Goal: Information Seeking & Learning: Learn about a topic

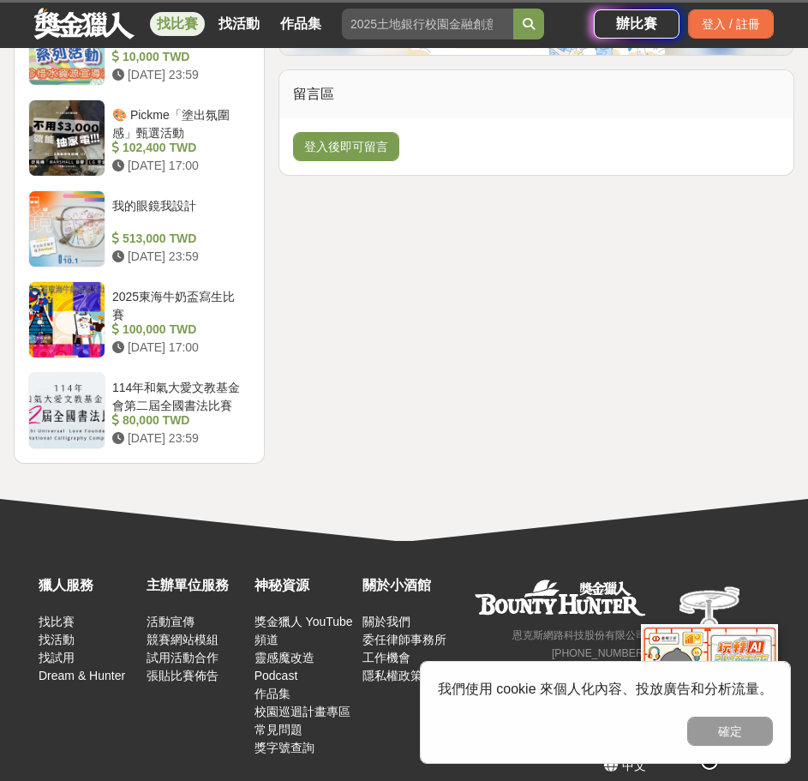
scroll to position [2035, 0]
click at [730, 728] on button "確定" at bounding box center [730, 731] width 86 height 29
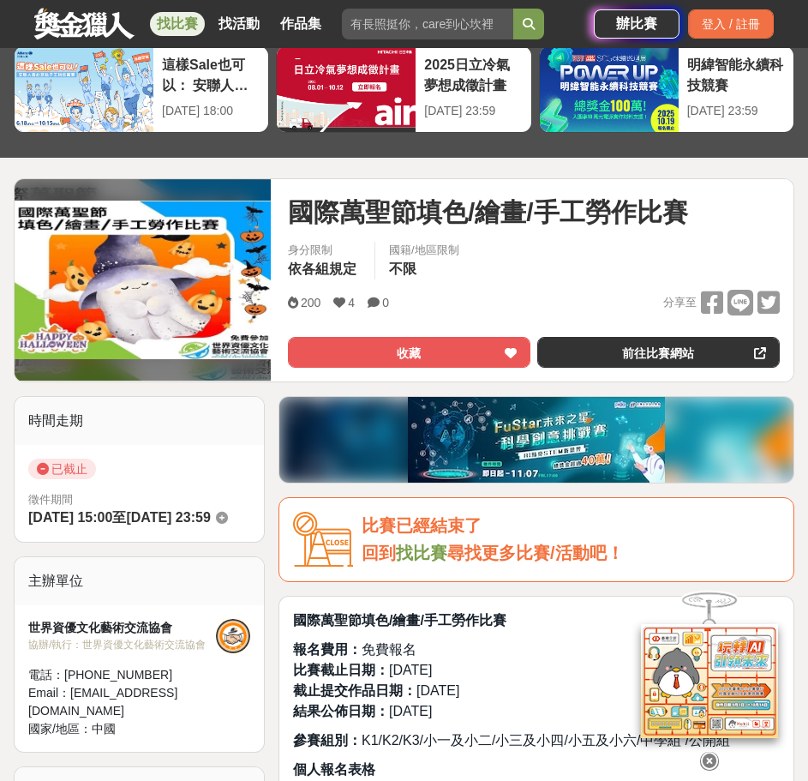
scroll to position [0, 0]
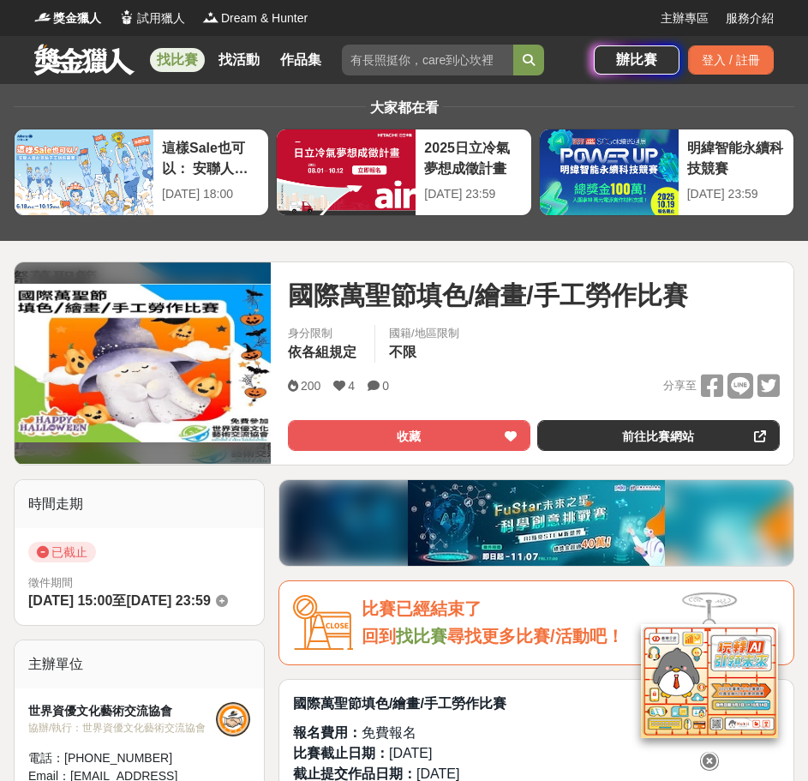
click at [169, 59] on link "找比賽" at bounding box center [177, 60] width 55 height 24
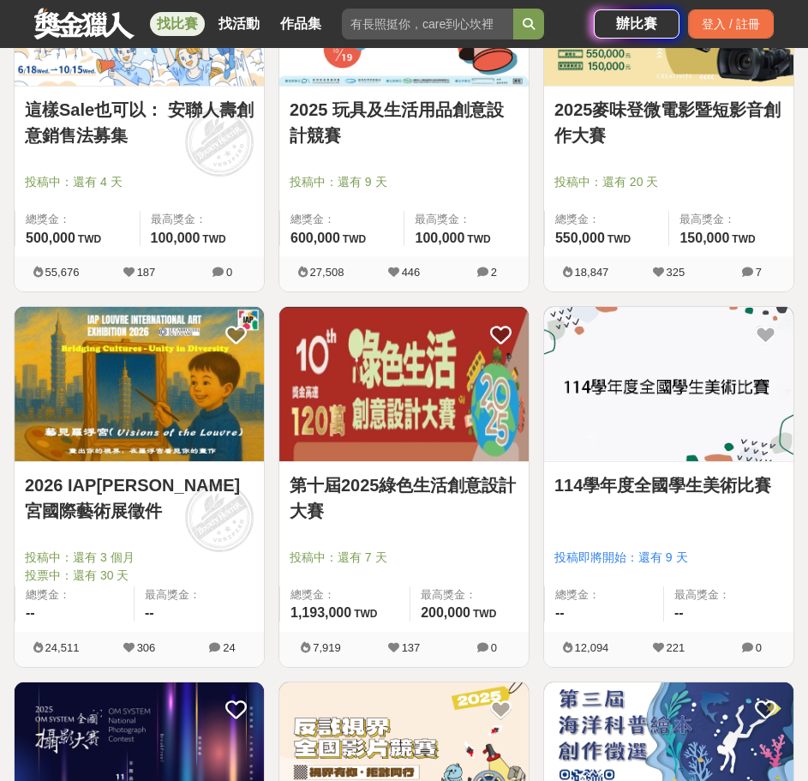
scroll to position [1629, 0]
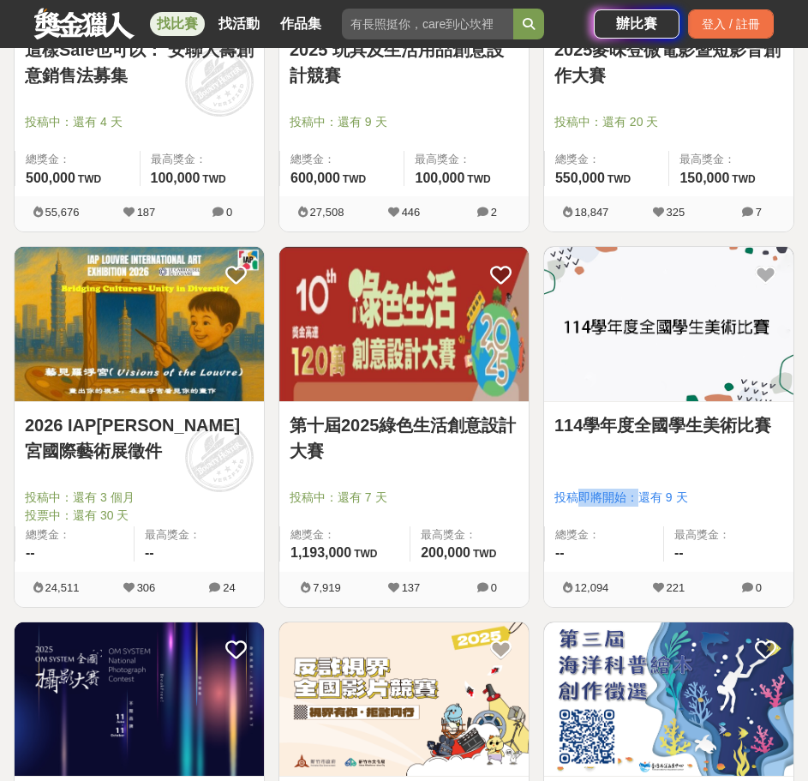
drag, startPoint x: 580, startPoint y: 500, endPoint x: 635, endPoint y: 505, distance: 55.1
click at [635, 505] on span "投稿即將開始：還有 9 天" at bounding box center [669, 498] width 229 height 18
click at [144, 429] on link "2026 IAP羅浮宮國際藝術展徵件" at bounding box center [139, 437] width 229 height 51
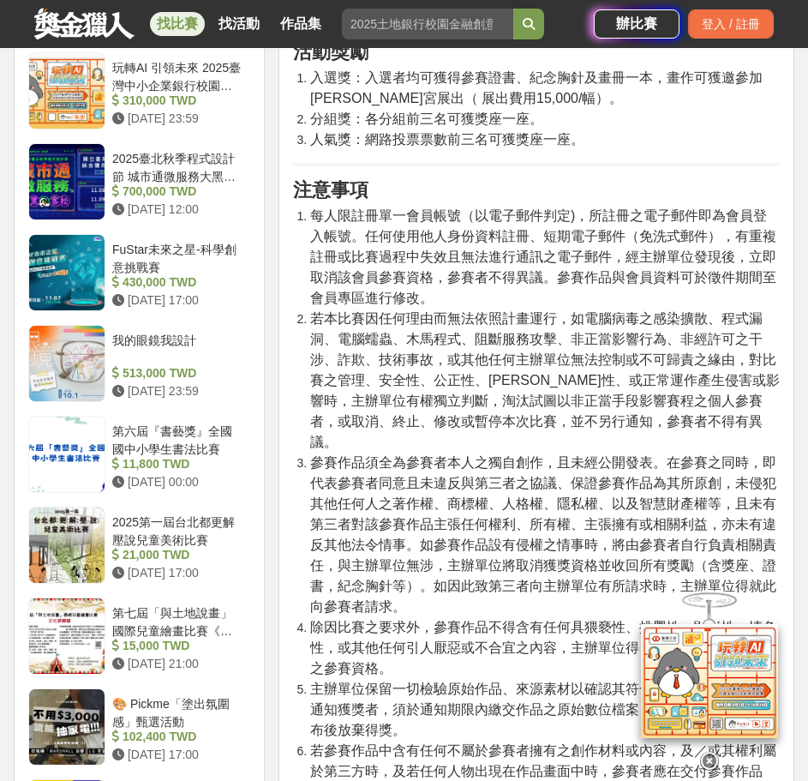
scroll to position [2314, 0]
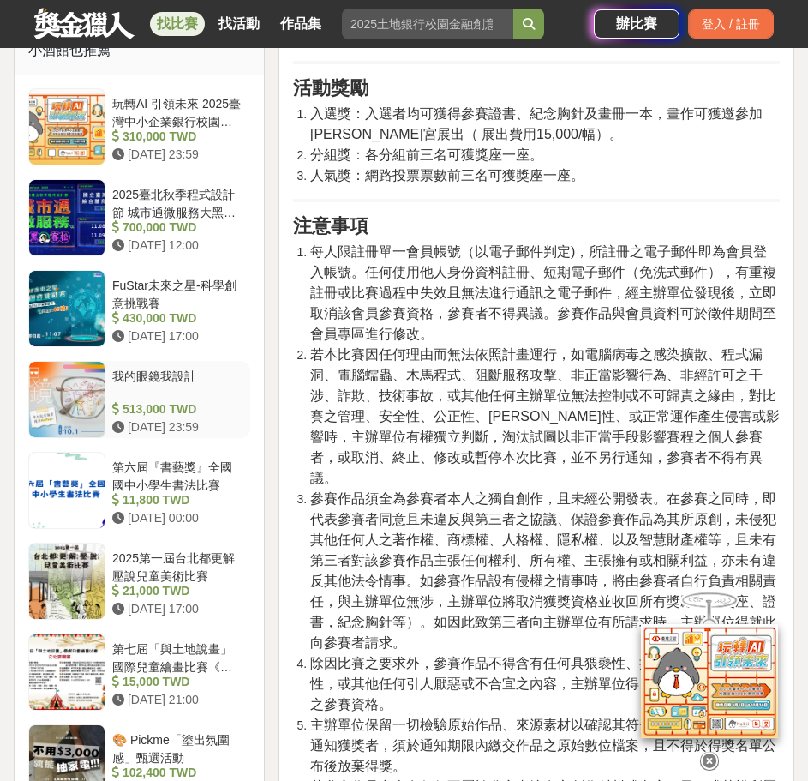
click at [161, 400] on div "我的眼鏡我設計" at bounding box center [177, 384] width 131 height 33
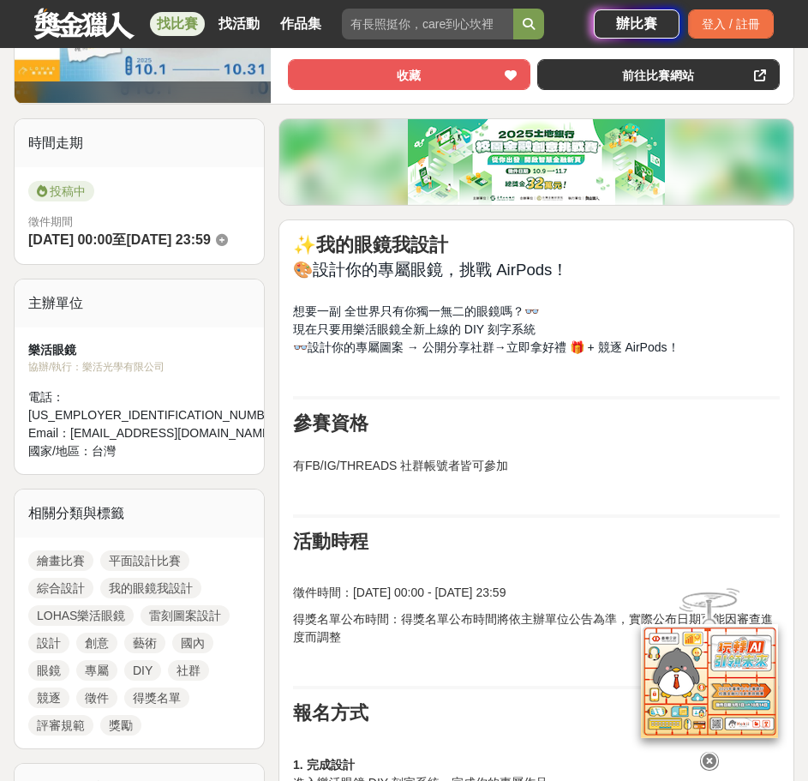
scroll to position [339, 0]
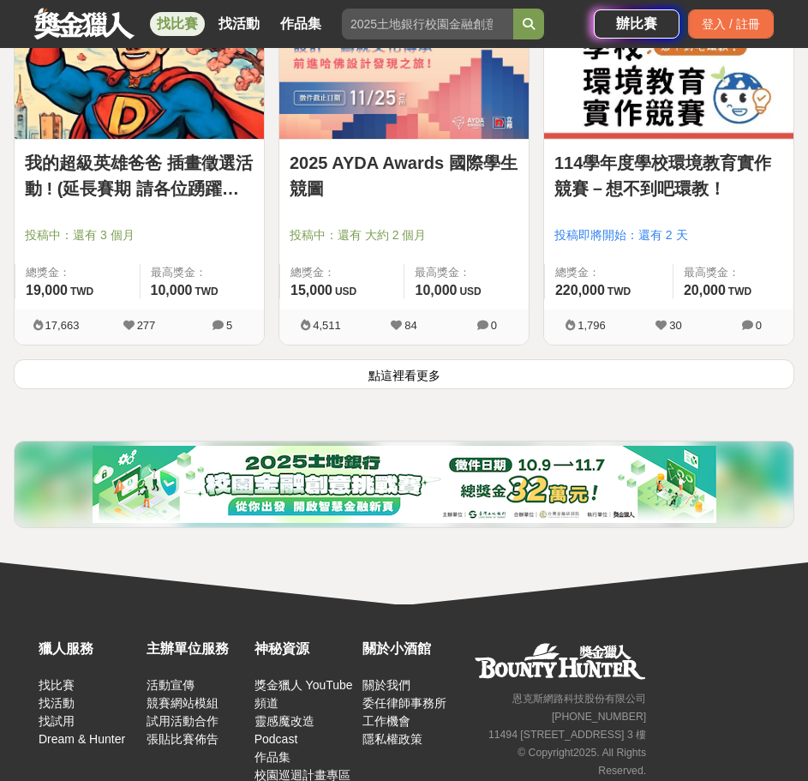
scroll to position [3086, 0]
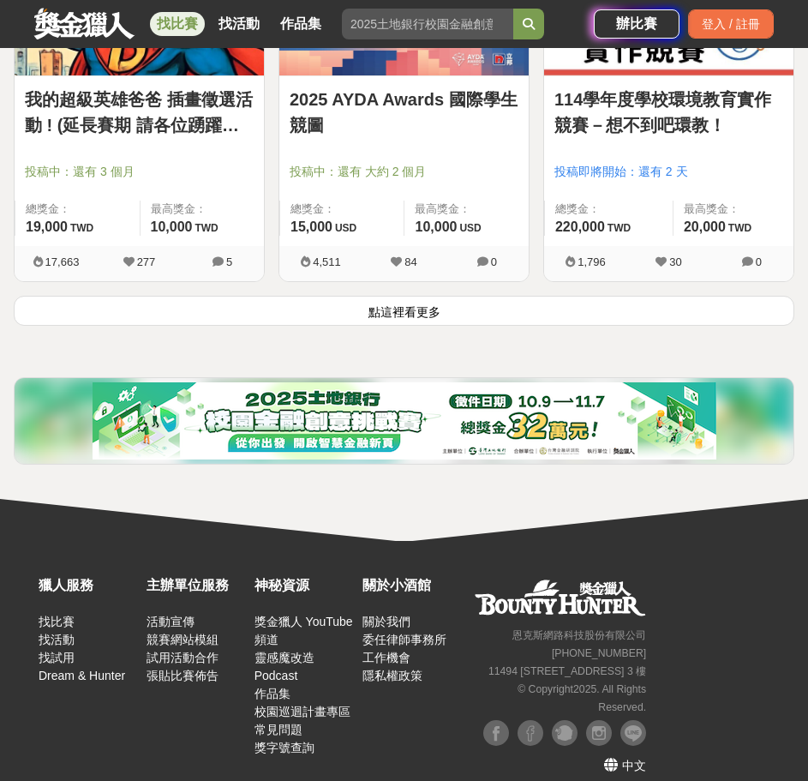
click at [357, 311] on button "點這裡看更多" at bounding box center [404, 311] width 781 height 30
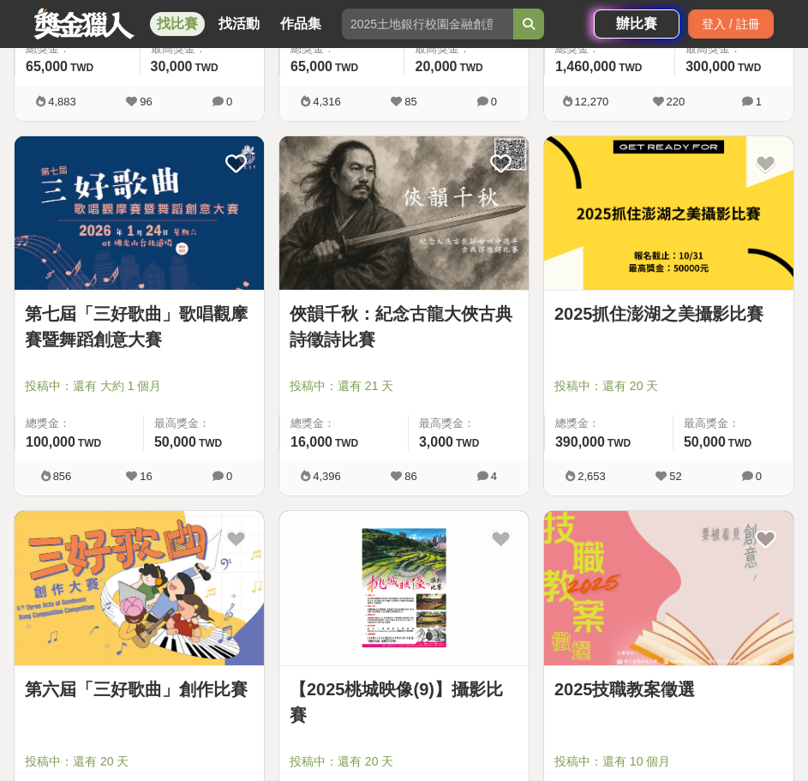
scroll to position [5143, 0]
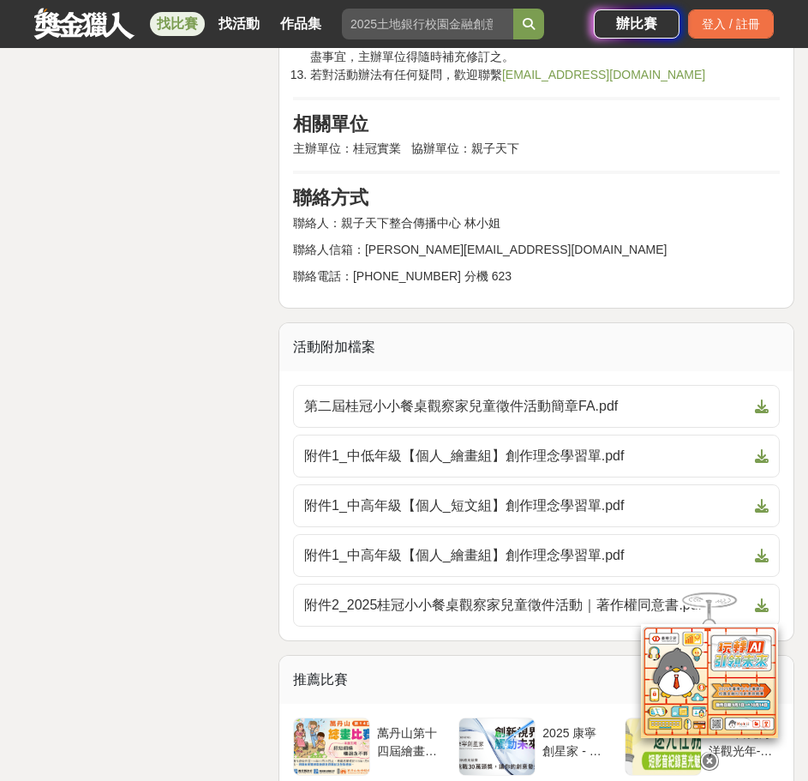
scroll to position [3943, 0]
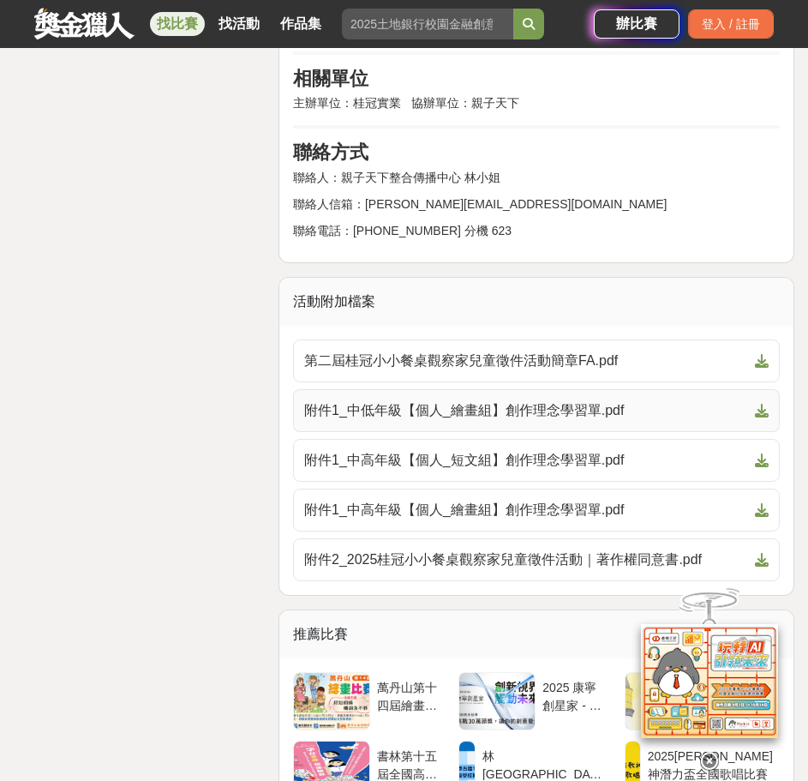
click at [461, 421] on span "附件1_中低年級【個人_繪畫組】創作理念學習單.pdf" at bounding box center [526, 410] width 444 height 21
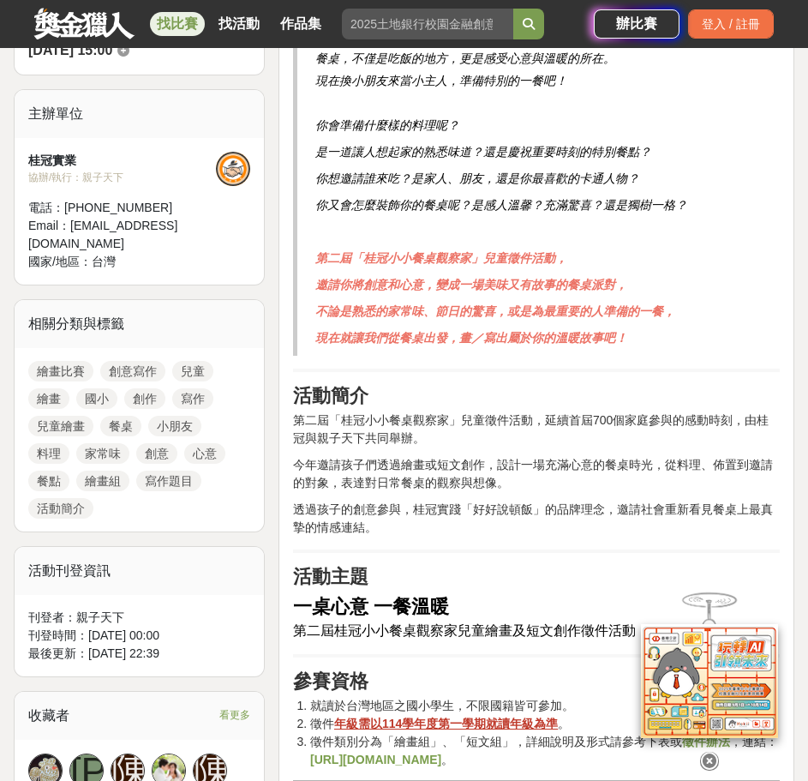
scroll to position [599, 0]
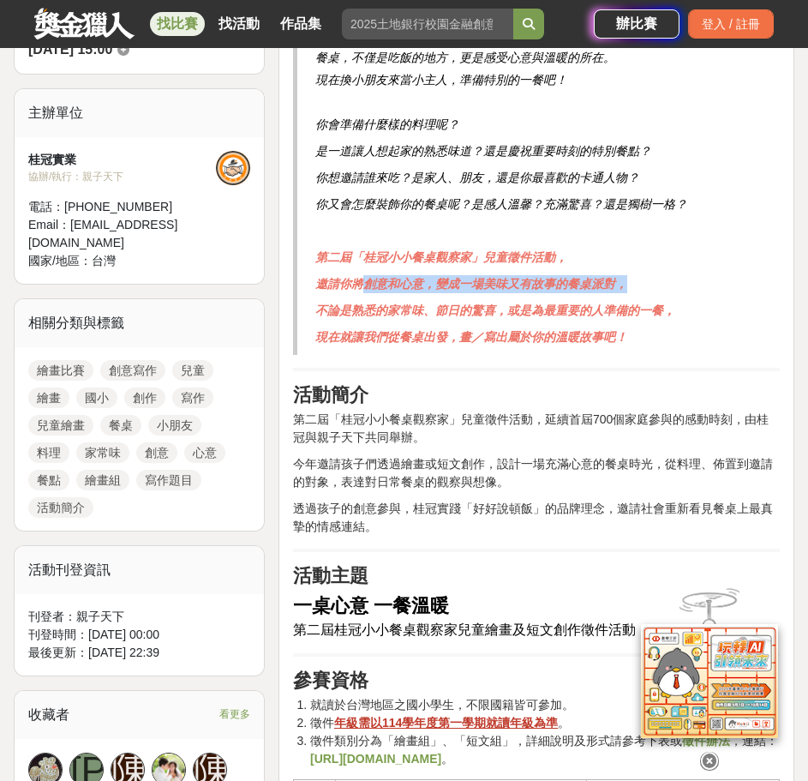
drag, startPoint x: 369, startPoint y: 284, endPoint x: 657, endPoint y: 278, distance: 288.9
click at [657, 278] on p "邀請你將創意和心意，變成一場美味又有故事的餐桌派對，" at bounding box center [538, 284] width 447 height 18
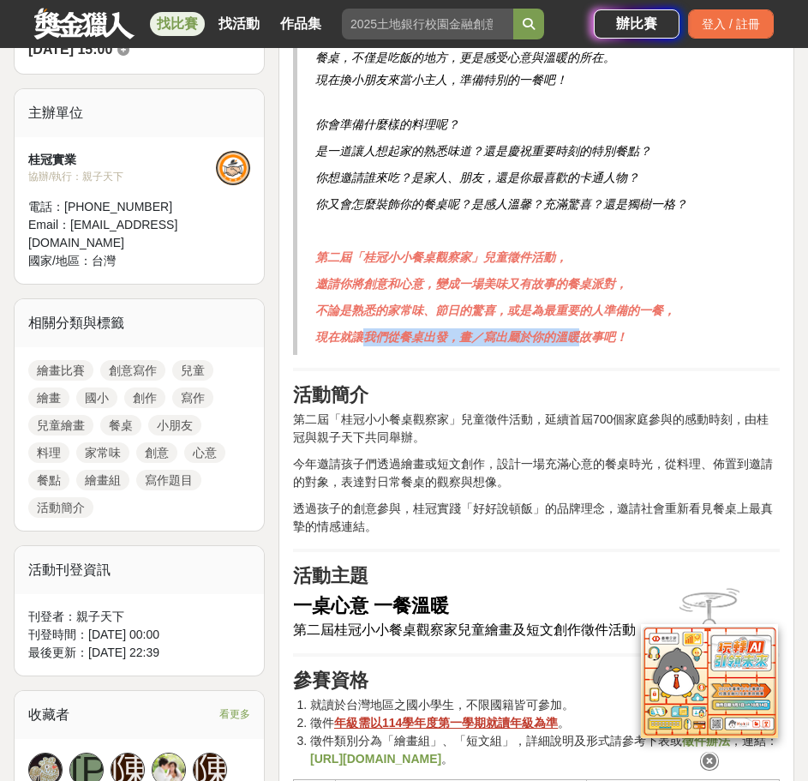
drag, startPoint x: 366, startPoint y: 337, endPoint x: 578, endPoint y: 336, distance: 211.7
click at [578, 336] on strong "現在就讓我們從餐桌出發，畫／寫出屬於你的溫暖故事吧！" at bounding box center [471, 337] width 312 height 14
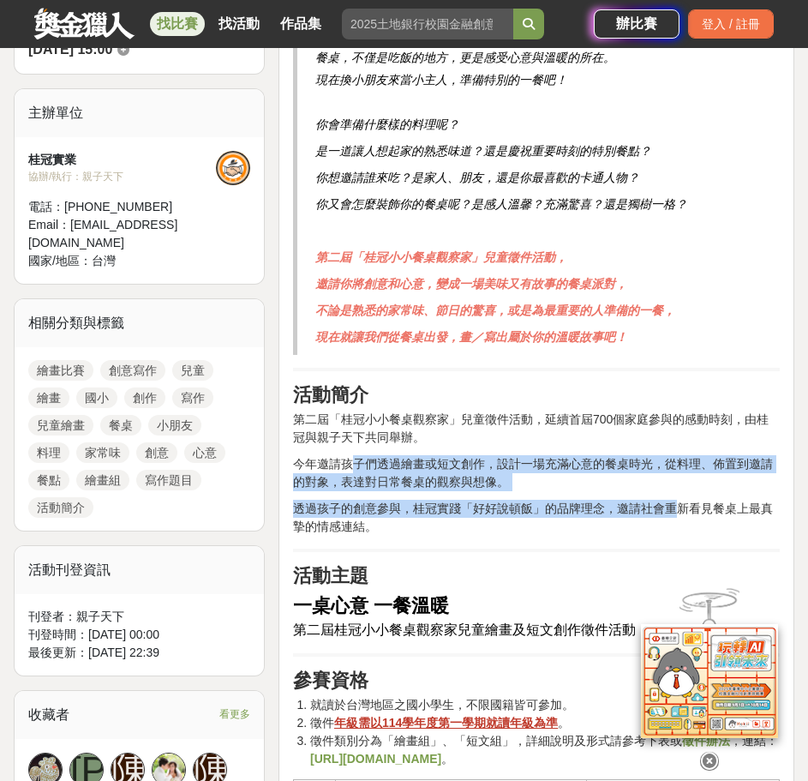
drag, startPoint x: 409, startPoint y: 468, endPoint x: 680, endPoint y: 513, distance: 274.5
